Goal: Information Seeking & Learning: Learn about a topic

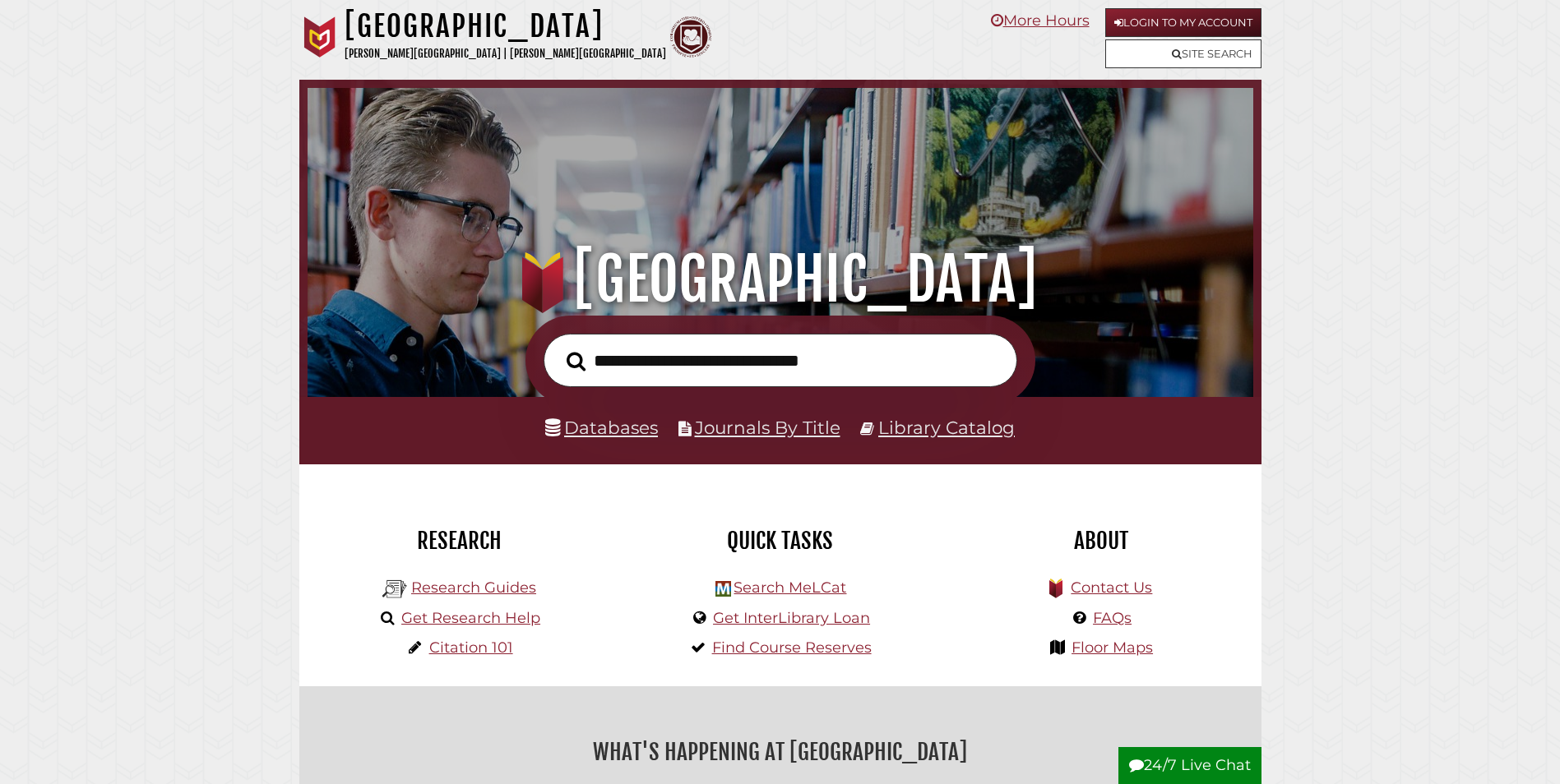
scroll to position [313, 938]
click at [630, 428] on link "Databases" at bounding box center [601, 427] width 113 height 21
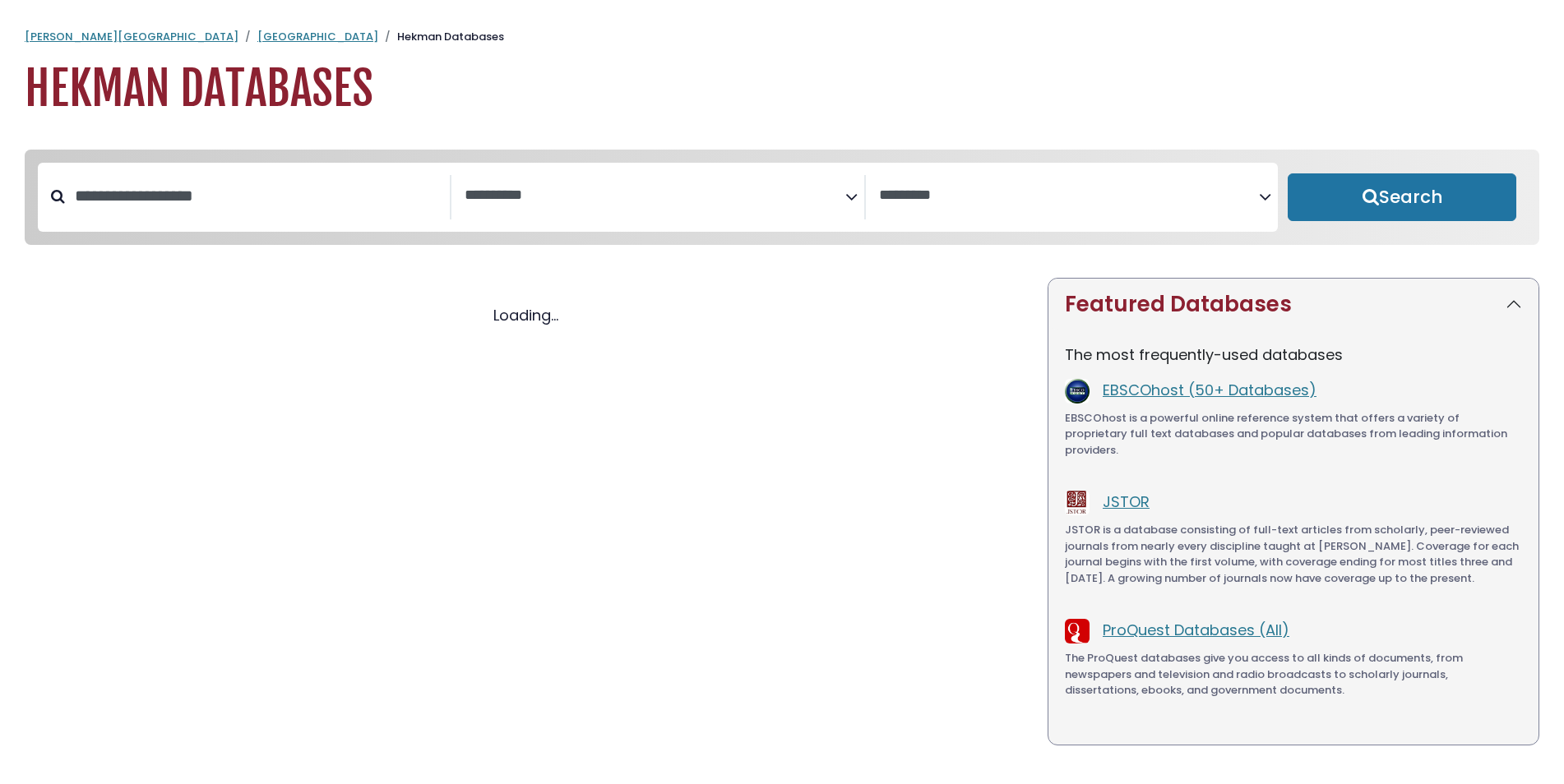
select select "Database Subject Filter"
select select "Database Vendors Filter"
select select "Database Subject Filter"
select select "Database Vendors Filter"
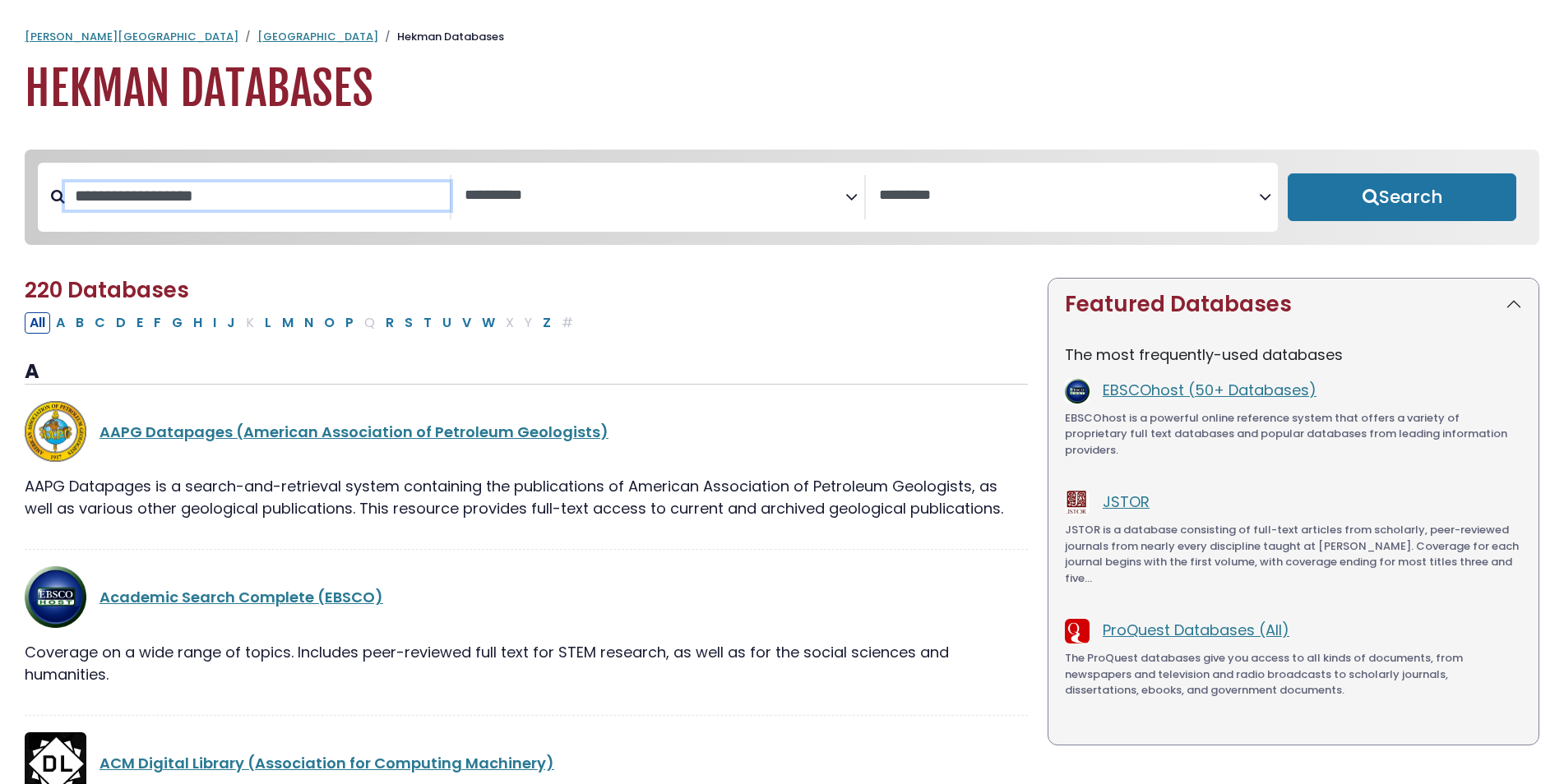
click at [168, 200] on input "Search database by title or keyword" at bounding box center [257, 195] width 385 height 27
type input "****"
click at [1287, 173] on button "Search" at bounding box center [1401, 197] width 229 height 47
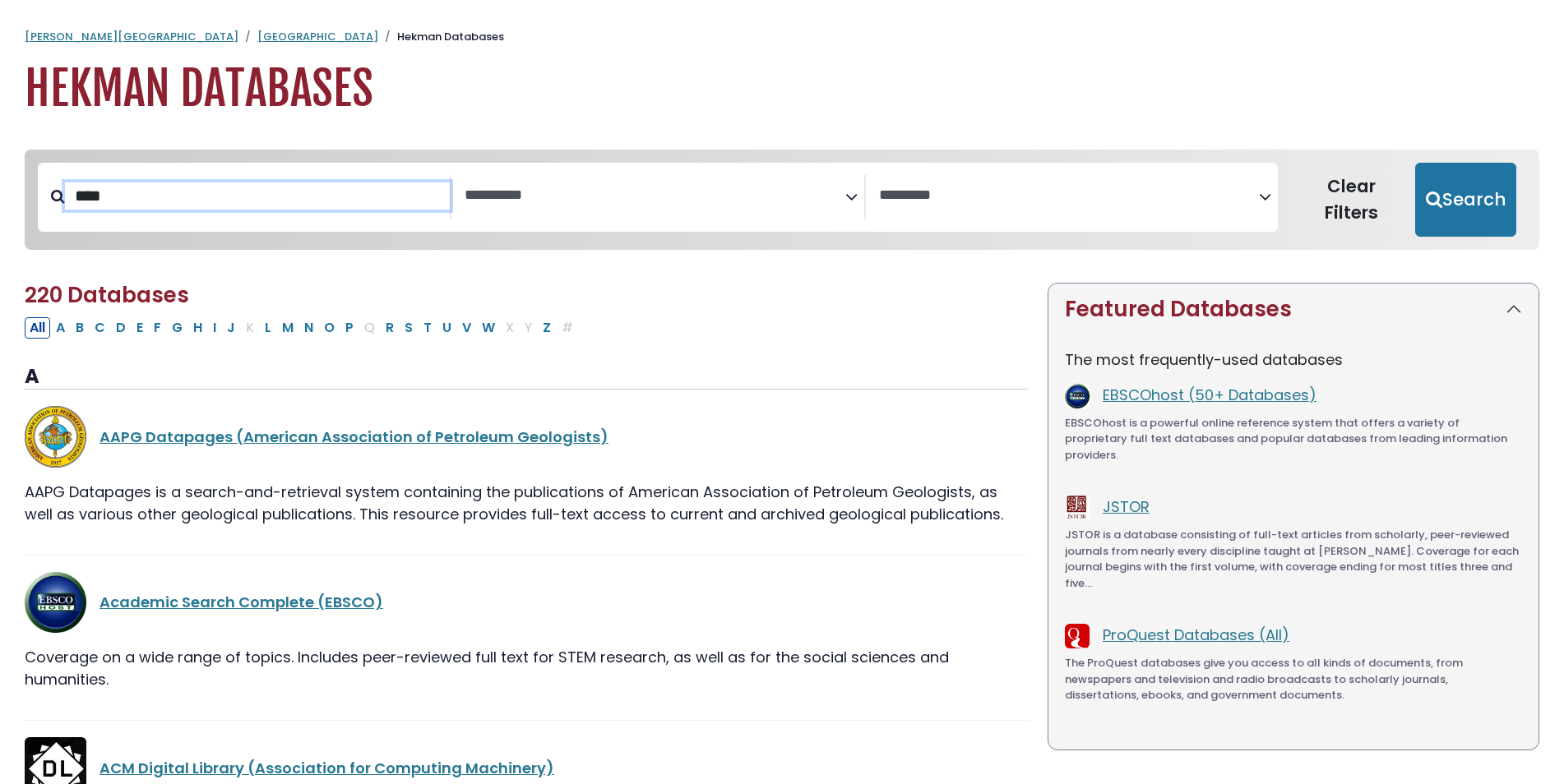
select select "Database Subject Filter"
select select "Database Vendors Filter"
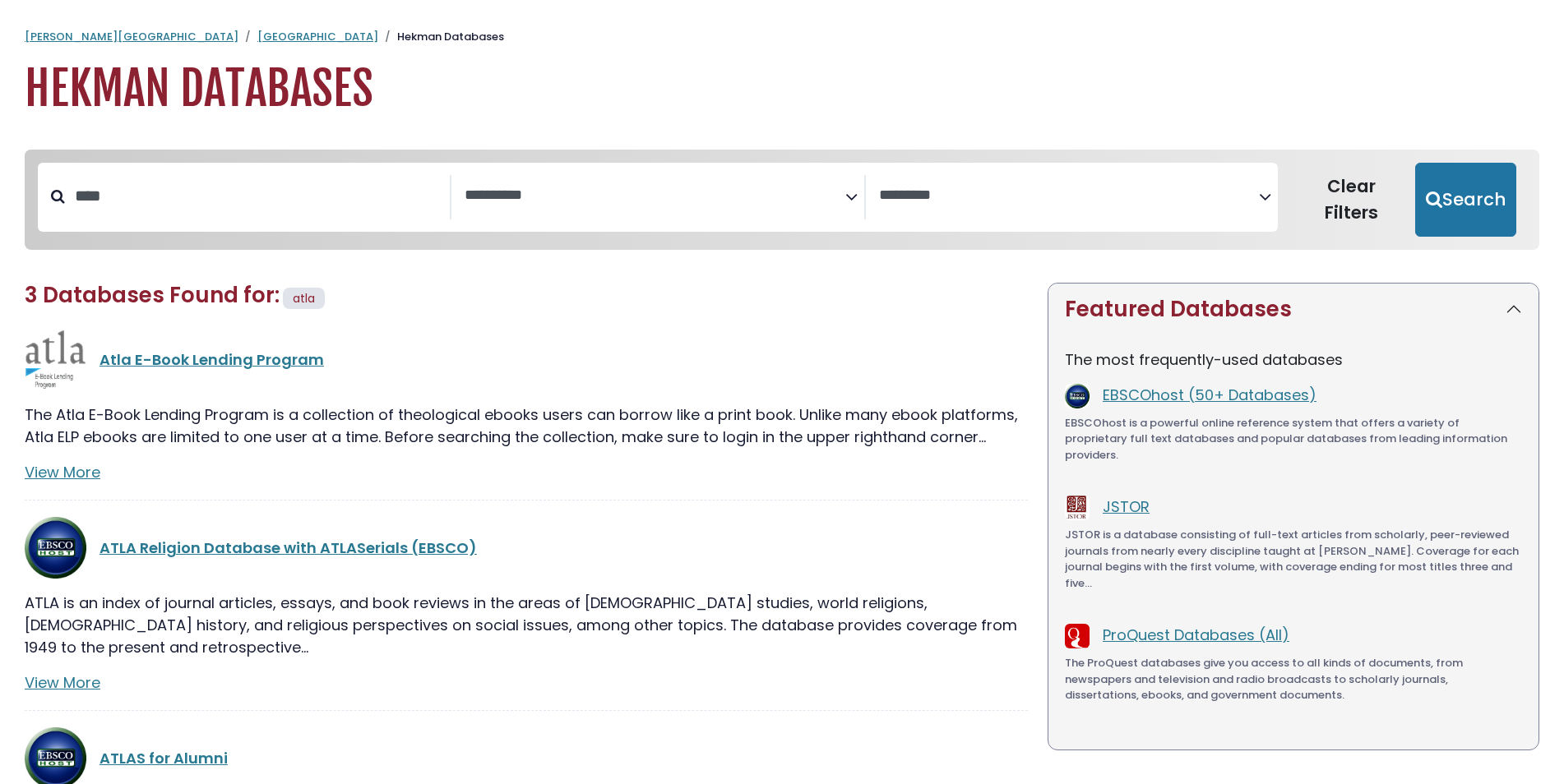
drag, startPoint x: 145, startPoint y: 546, endPoint x: 167, endPoint y: 531, distance: 26.6
click at [148, 546] on link "ATLA Religion Database with ATLASerials (EBSCO)" at bounding box center [288, 547] width 378 height 20
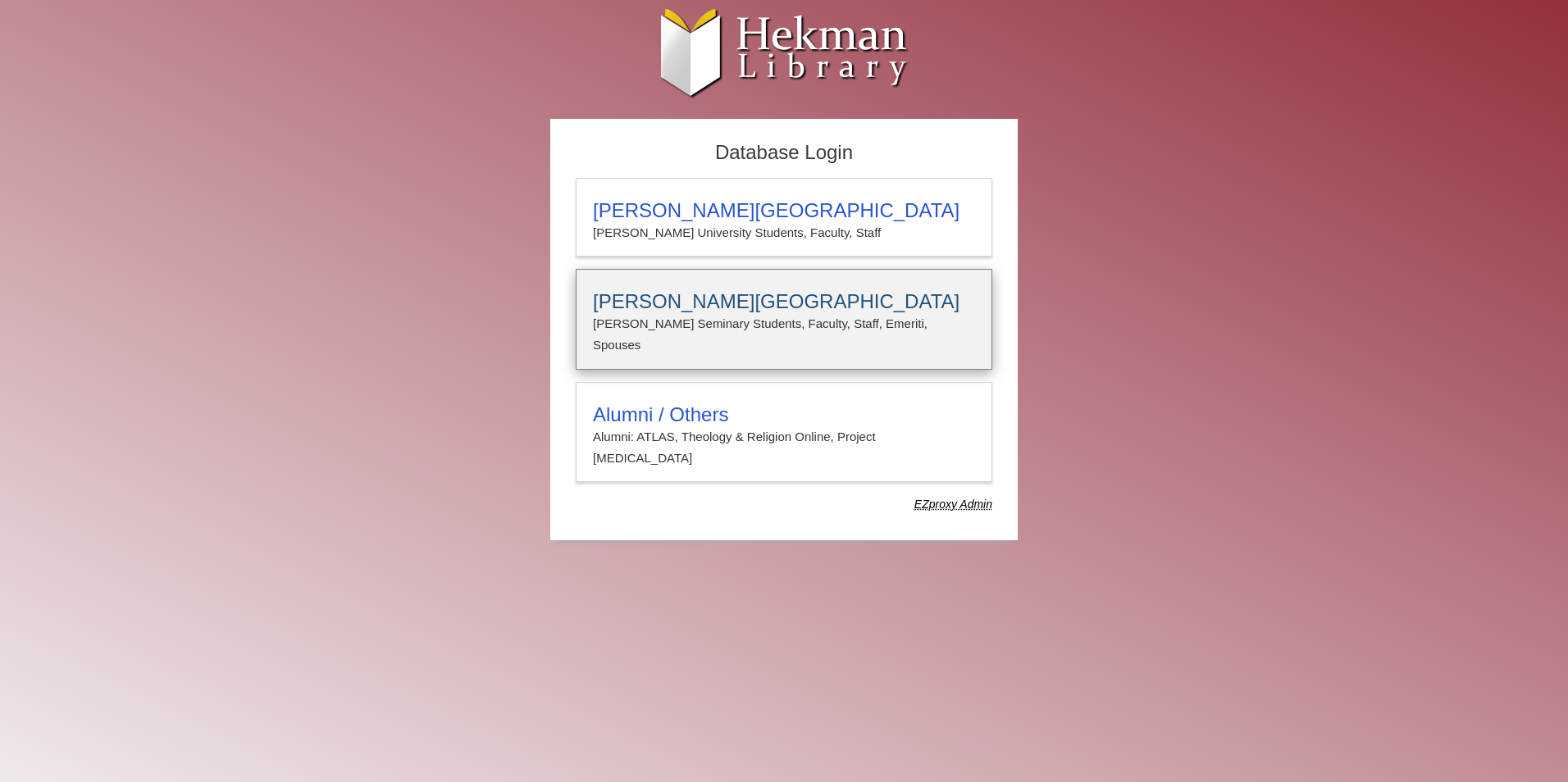
type input "**********"
click at [683, 317] on p "Calvin Seminary Students, Faculty, Staff, Emeriti, Spouses" at bounding box center [783, 335] width 382 height 44
